Goal: Information Seeking & Learning: Learn about a topic

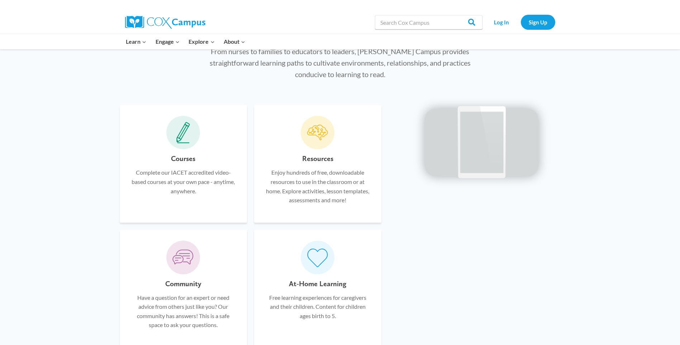
scroll to position [430, 0]
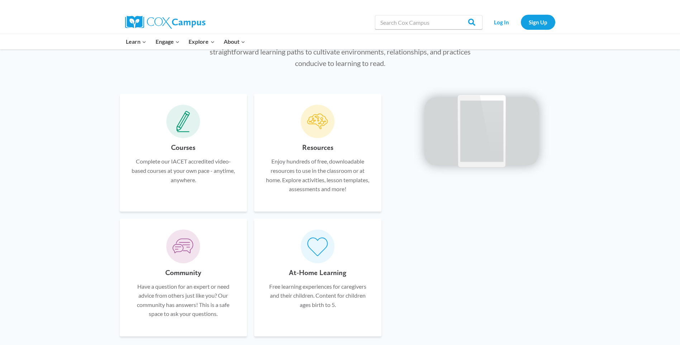
click at [182, 134] on span at bounding box center [183, 122] width 34 height 34
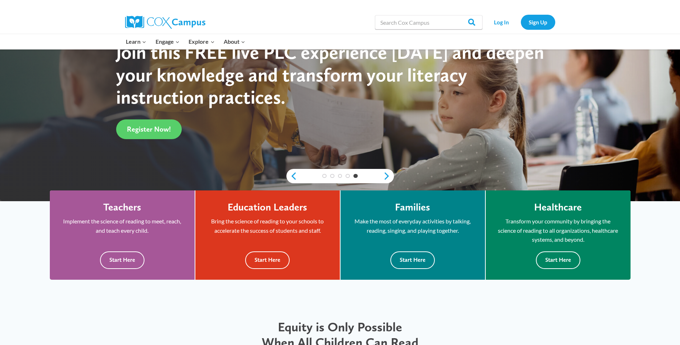
scroll to position [108, 0]
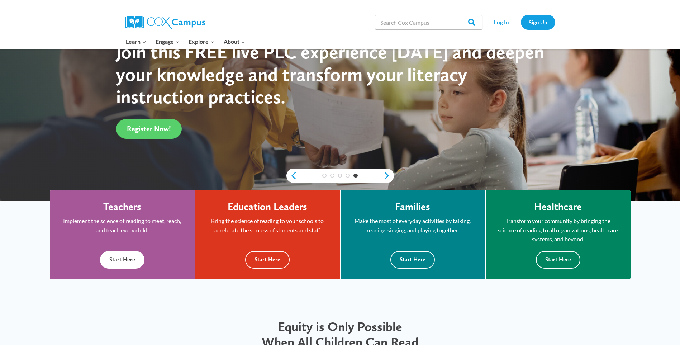
click at [125, 259] on button "Start Here" at bounding box center [122, 260] width 44 height 18
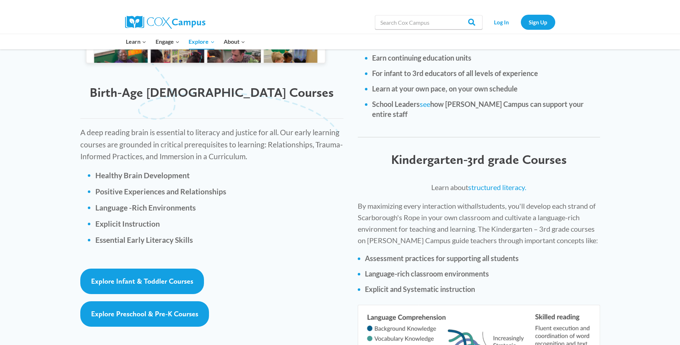
scroll to position [968, 0]
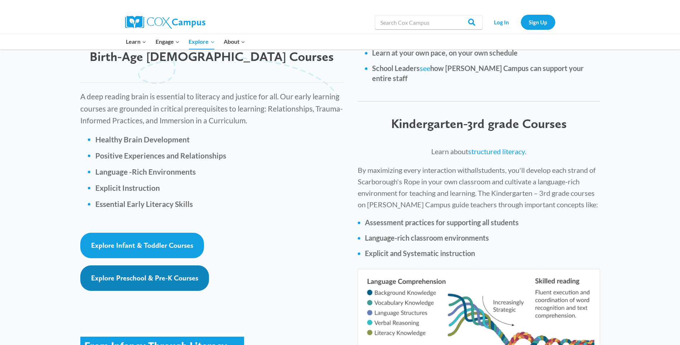
click at [168, 265] on link "Explore Preschool & Pre-K Courses" at bounding box center [144, 277] width 129 height 25
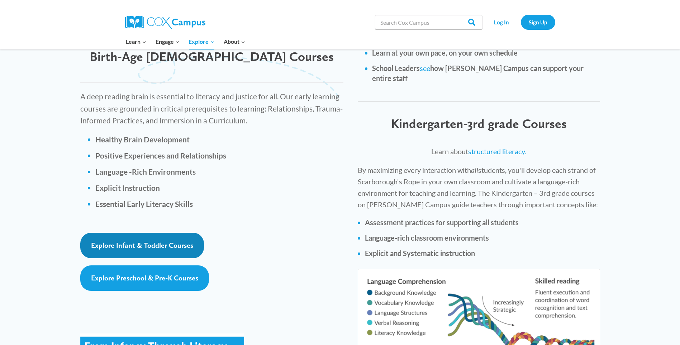
click at [146, 241] on span "Explore Infant & Toddler Courses" at bounding box center [142, 245] width 102 height 9
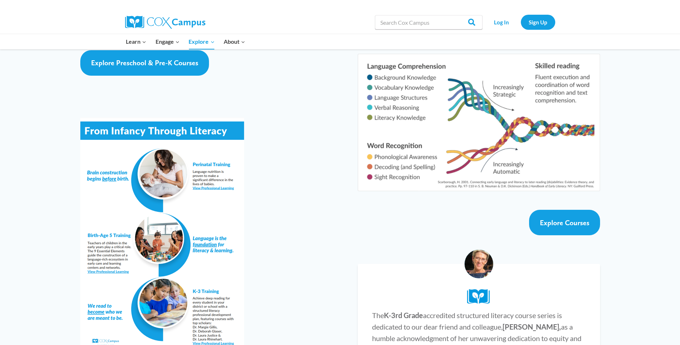
scroll to position [1291, 0]
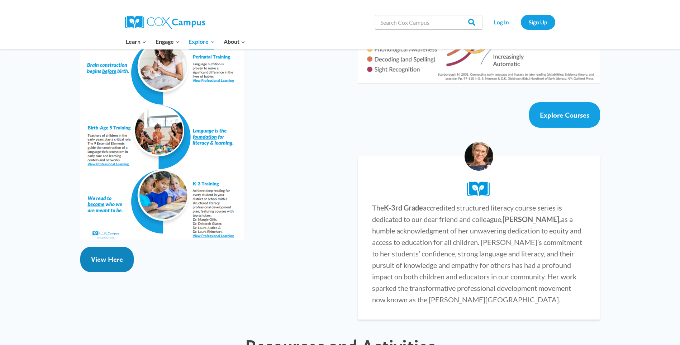
click at [94, 255] on span "View Here" at bounding box center [107, 259] width 32 height 9
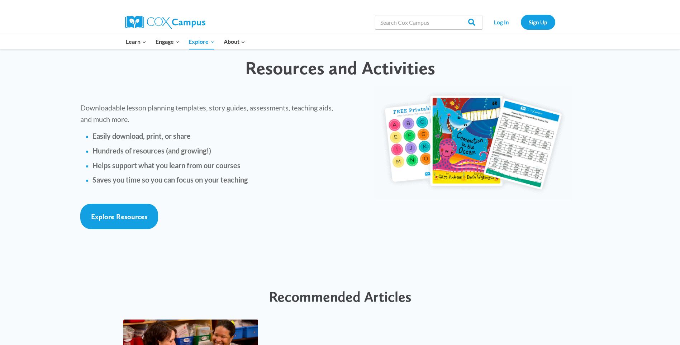
scroll to position [1578, 0]
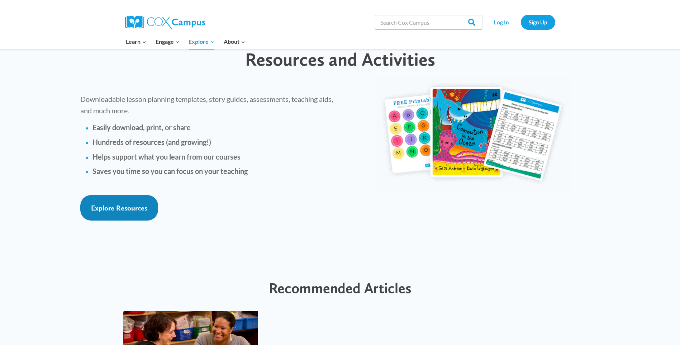
click at [121, 204] on span "Explore Resources" at bounding box center [119, 208] width 56 height 9
